Goal: Information Seeking & Learning: Find specific fact

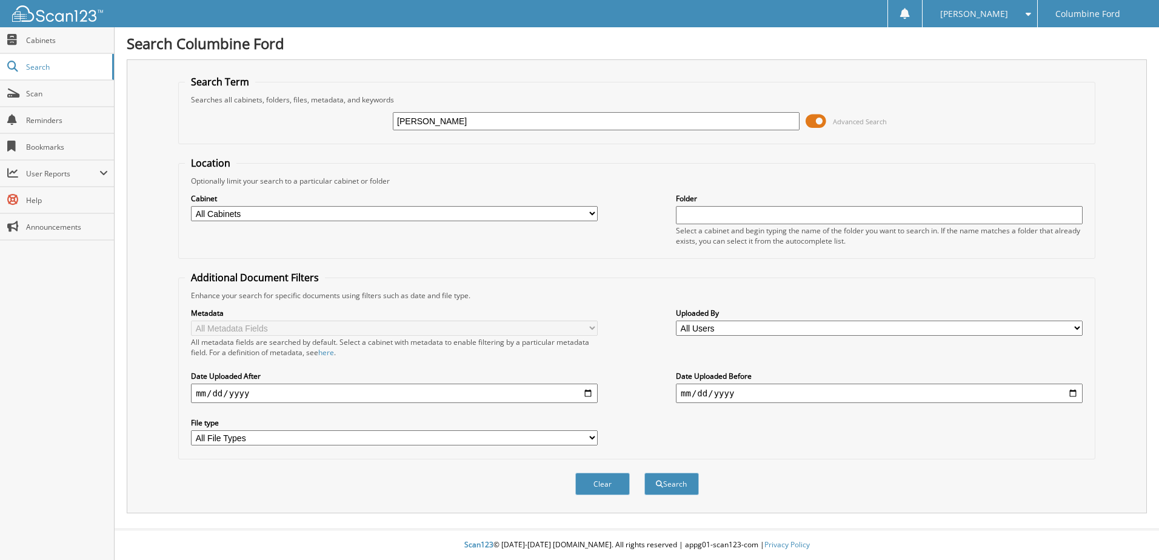
type input "[PERSON_NAME]"
click at [645, 473] on button "Search" at bounding box center [672, 484] width 55 height 22
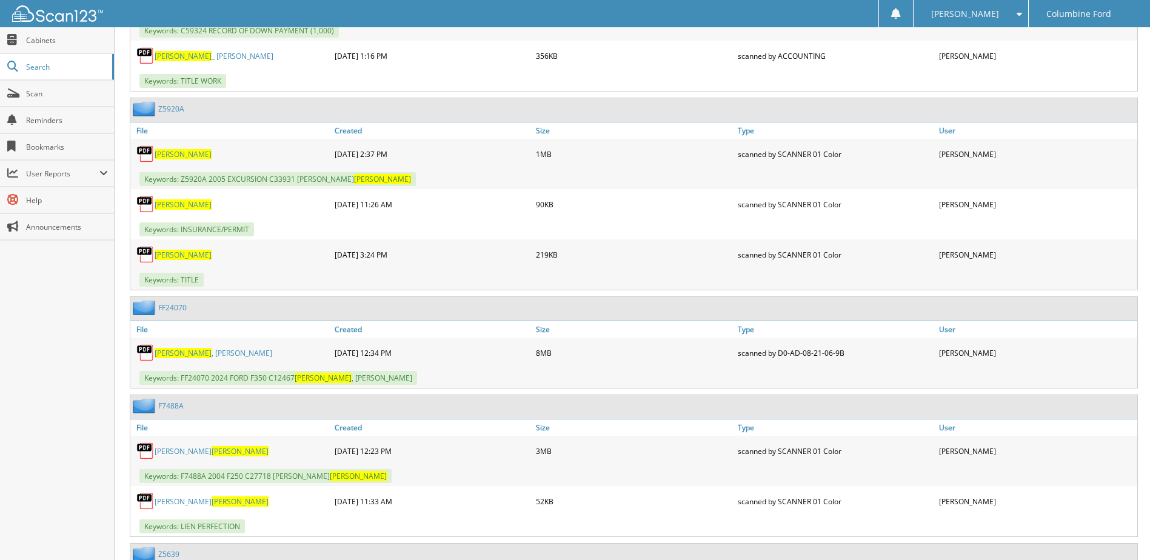
scroll to position [1152, 0]
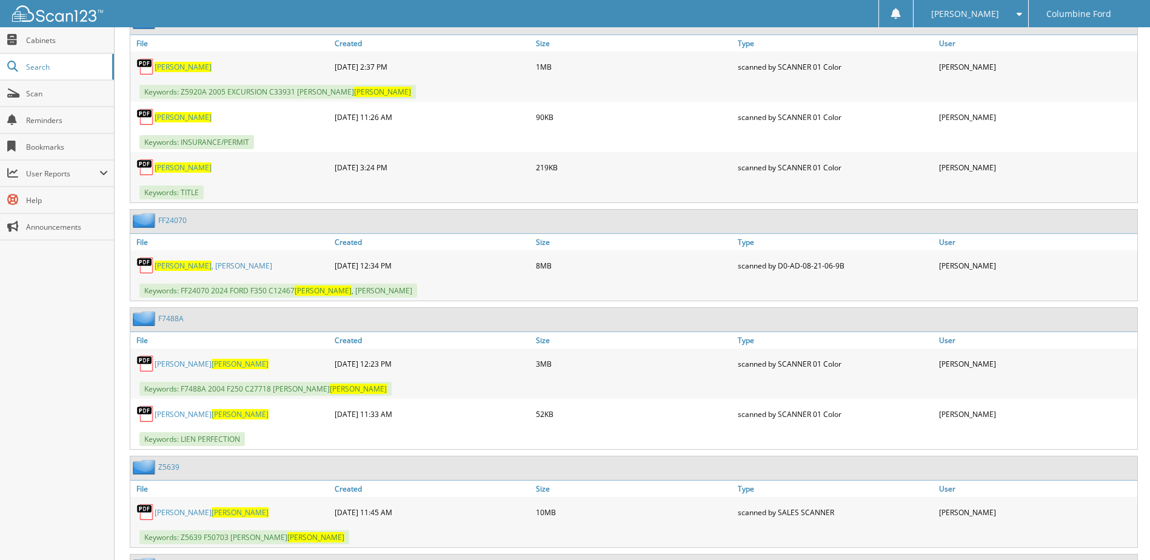
click at [172, 268] on span "[PERSON_NAME]" at bounding box center [183, 266] width 57 height 10
click at [169, 217] on link "FF24070" at bounding box center [172, 220] width 28 height 10
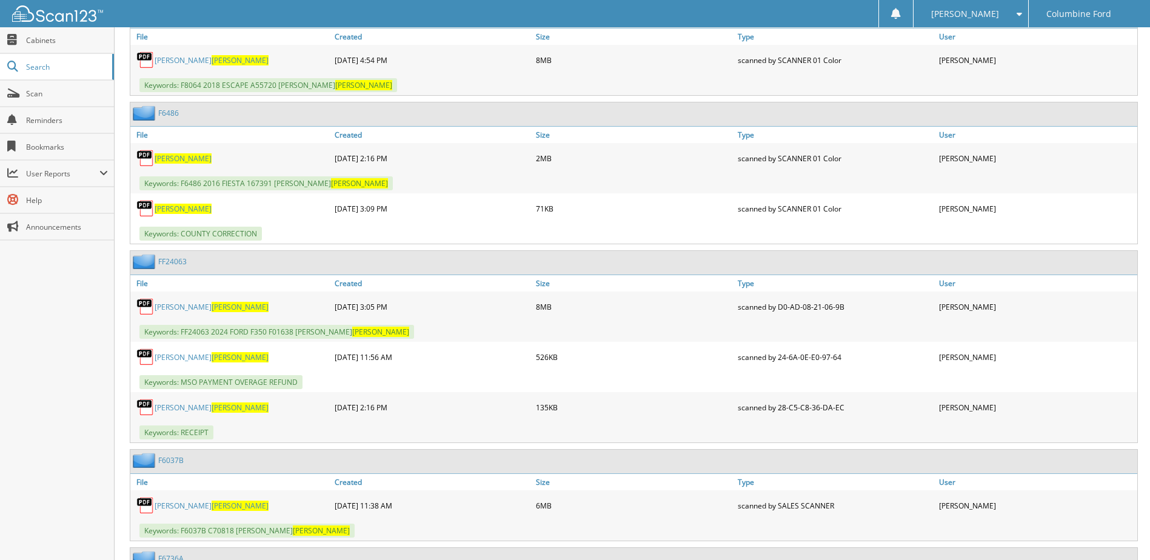
scroll to position [2911, 0]
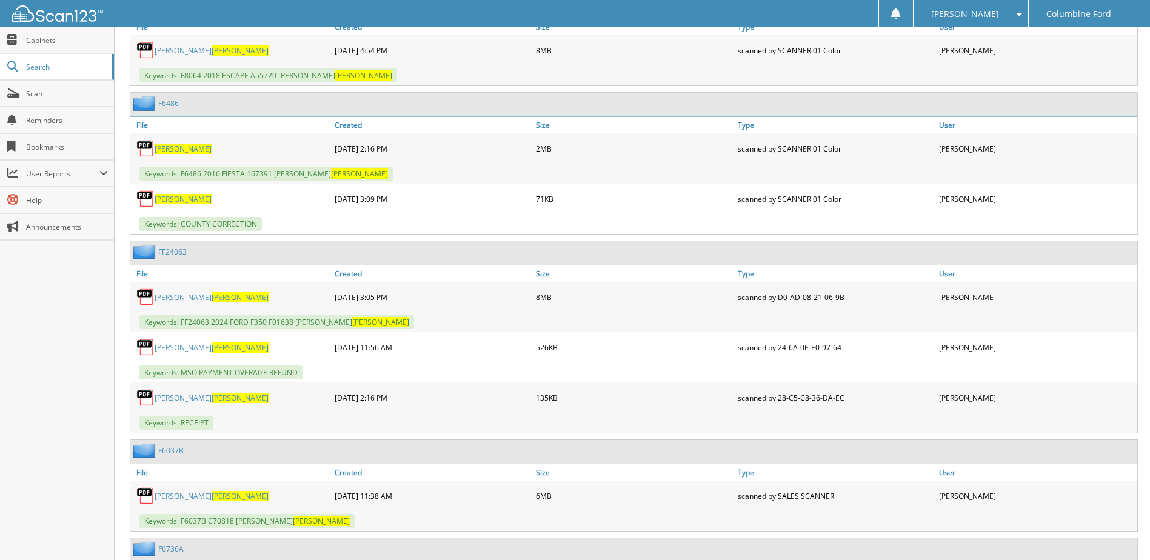
click at [178, 253] on link "FF24063" at bounding box center [172, 252] width 28 height 10
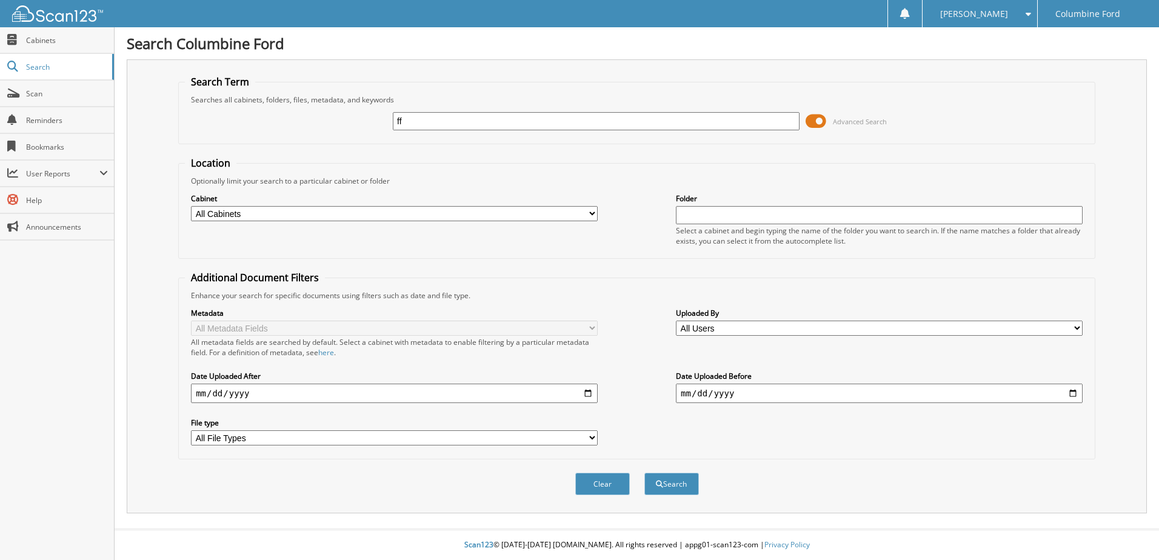
type input "f"
type input "a"
type input "[PERSON_NAME]"
click at [645, 473] on button "Search" at bounding box center [672, 484] width 55 height 22
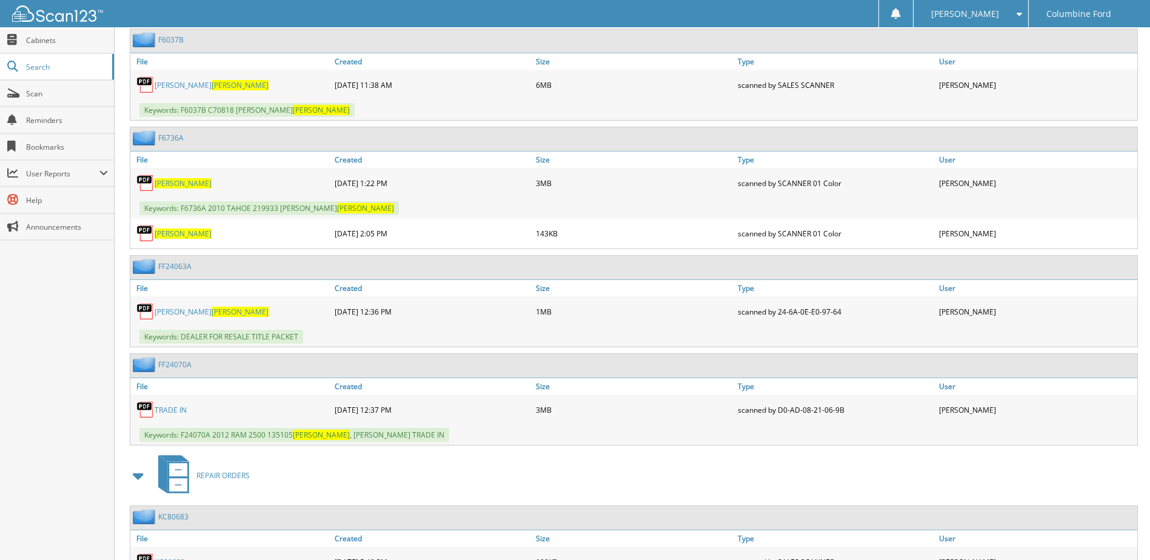
scroll to position [3335, 0]
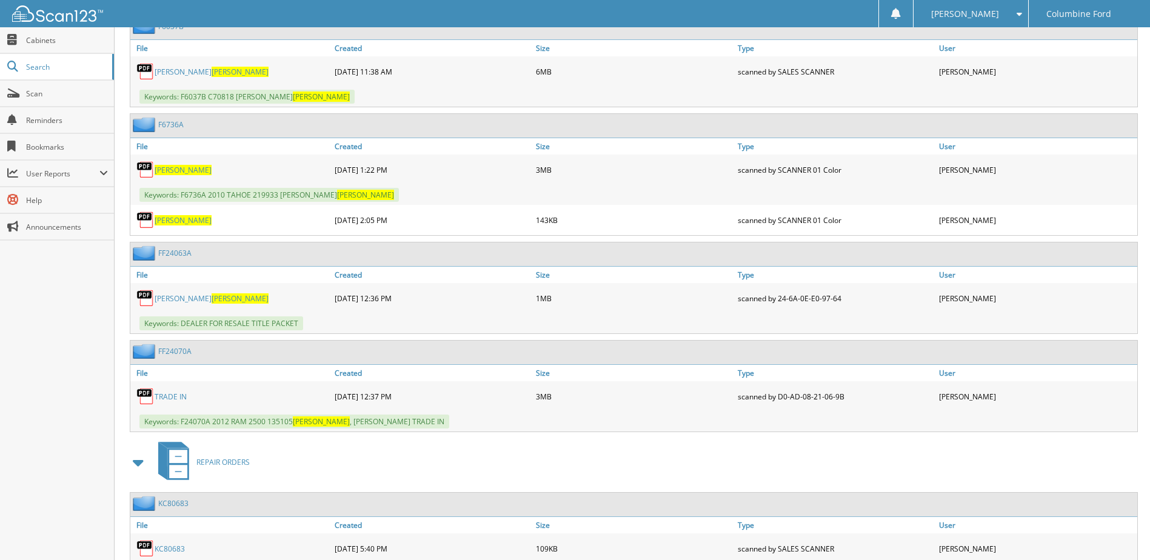
click at [173, 350] on link "FF24070A" at bounding box center [174, 351] width 33 height 10
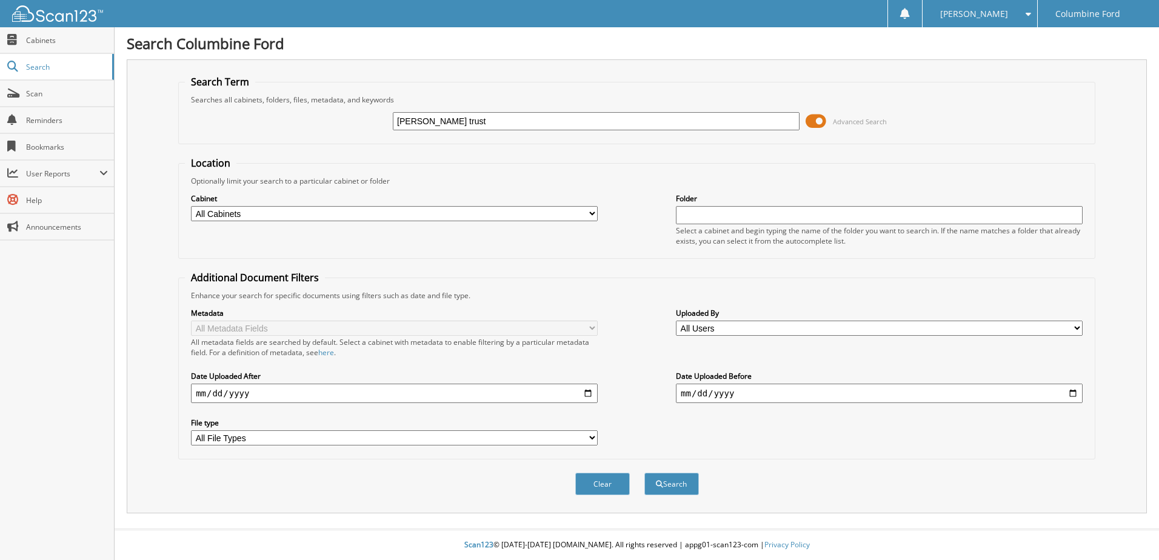
type input "[PERSON_NAME] trust"
click at [645, 473] on button "Search" at bounding box center [672, 484] width 55 height 22
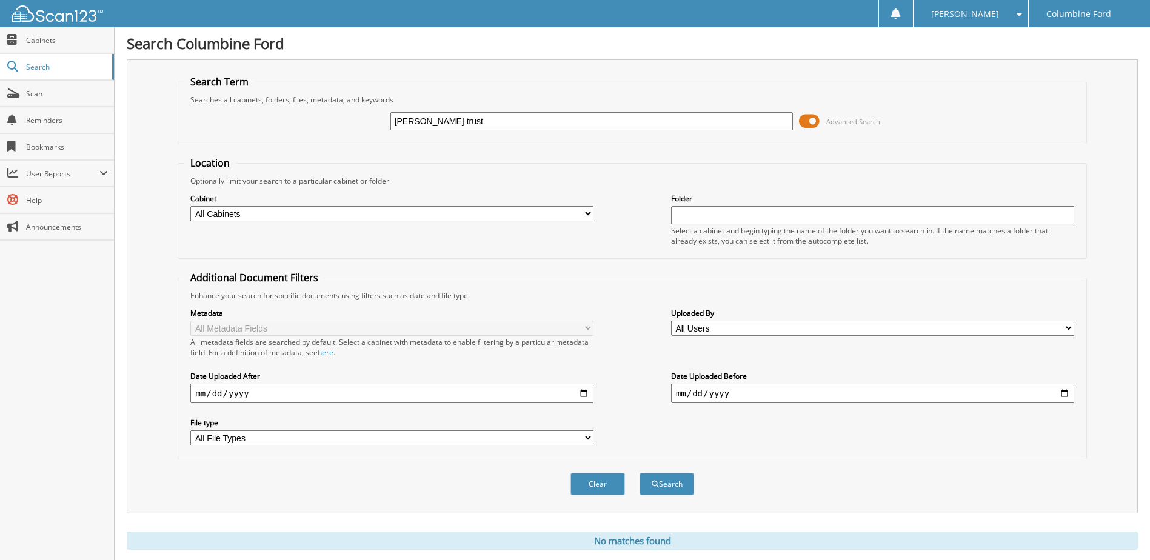
drag, startPoint x: 526, startPoint y: 115, endPoint x: 306, endPoint y: 115, distance: 220.1
click at [310, 115] on div "[PERSON_NAME] trust Advanced Search" at bounding box center [632, 121] width 896 height 33
type input "[PERSON_NAME]"
click at [640, 473] on button "Search" at bounding box center [667, 484] width 55 height 22
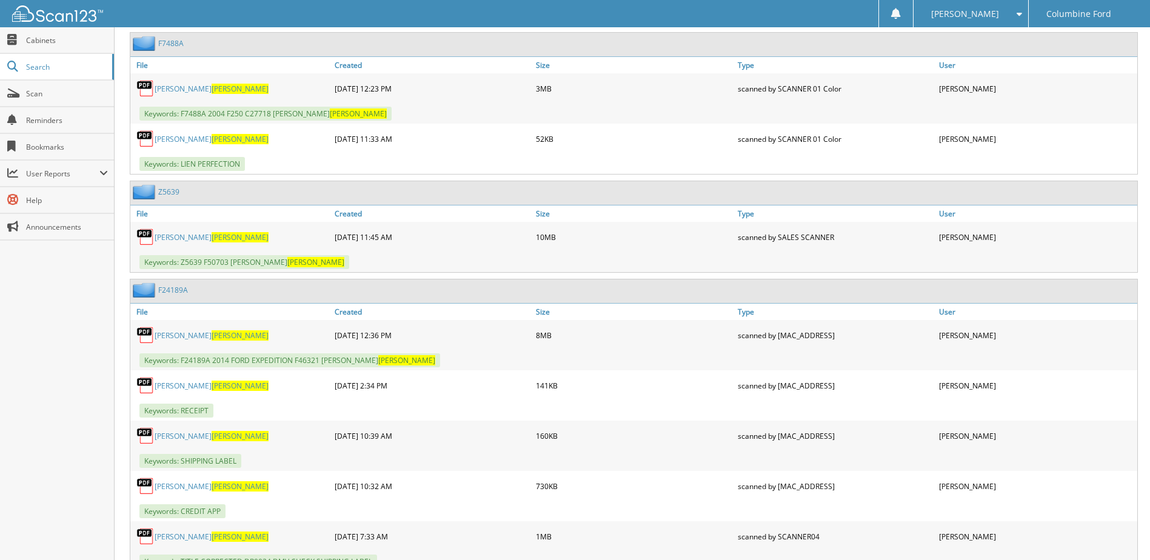
scroll to position [1455, 0]
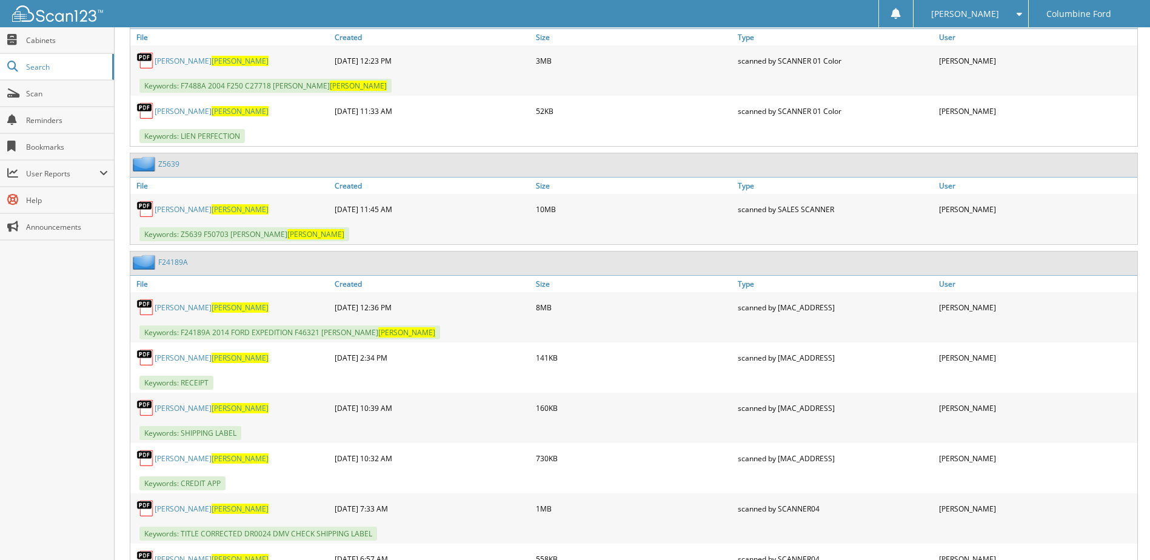
click at [173, 264] on link "F24189A" at bounding box center [173, 262] width 30 height 10
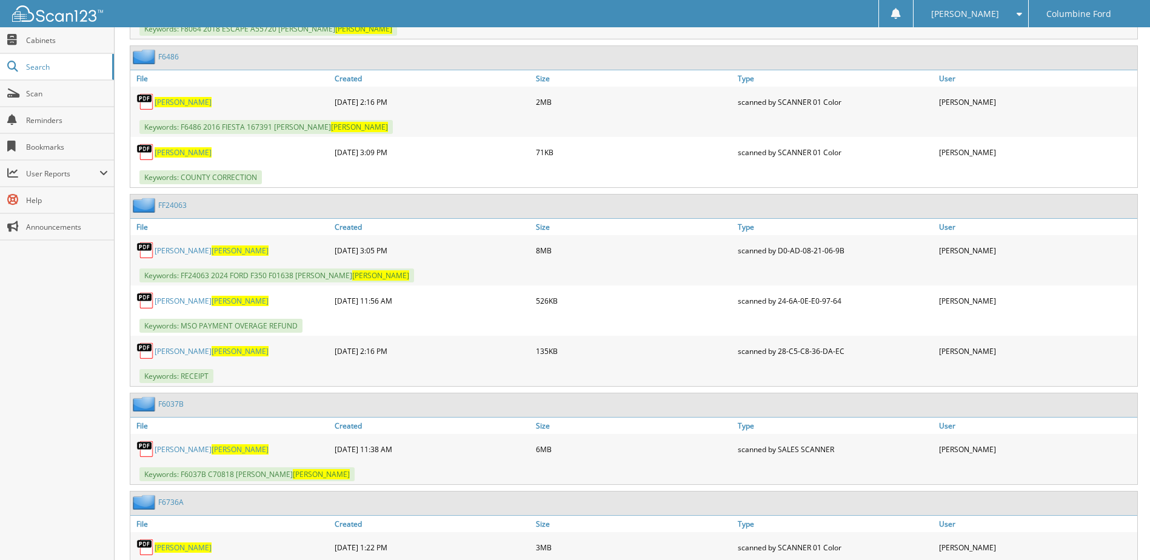
scroll to position [2971, 0]
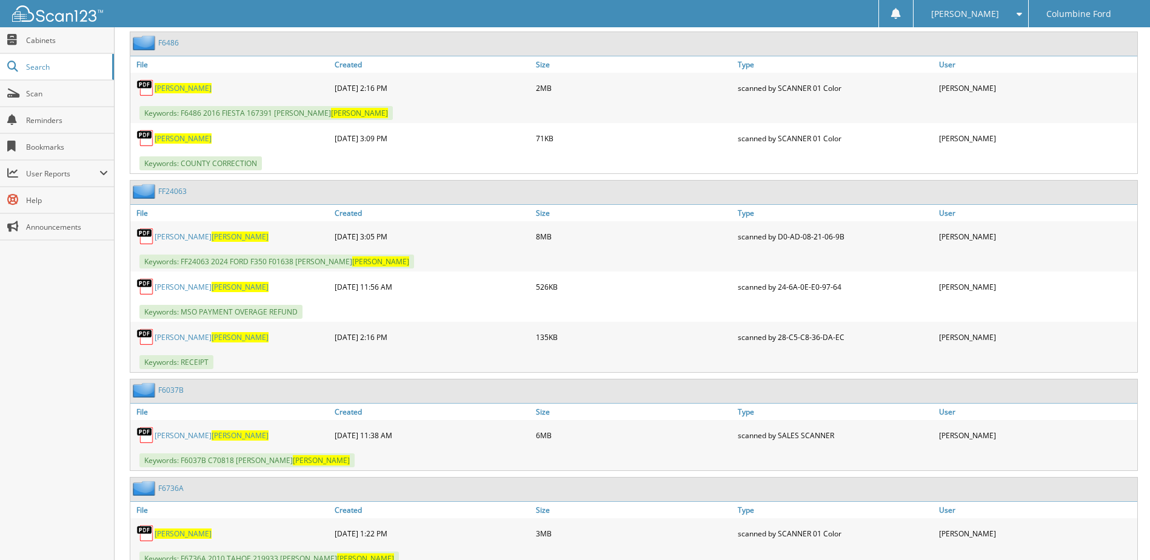
click at [170, 192] on link "FF24063" at bounding box center [172, 191] width 28 height 10
